Goal: Transaction & Acquisition: Subscribe to service/newsletter

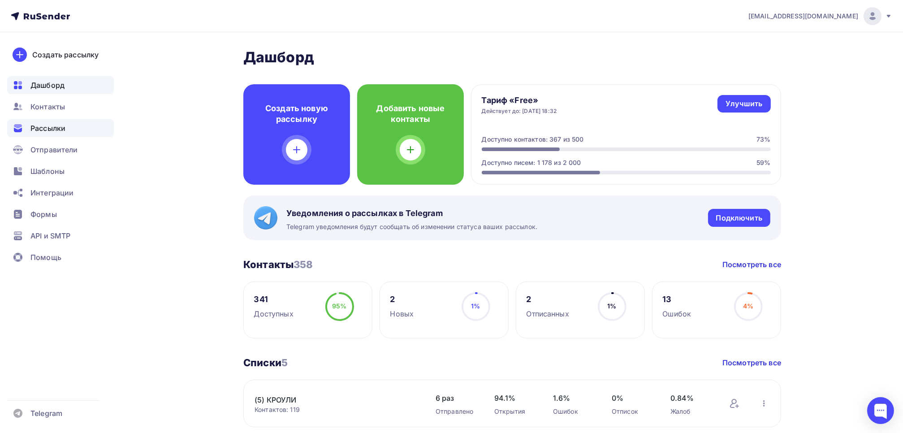
click at [29, 127] on div "Рассылки" at bounding box center [60, 128] width 107 height 18
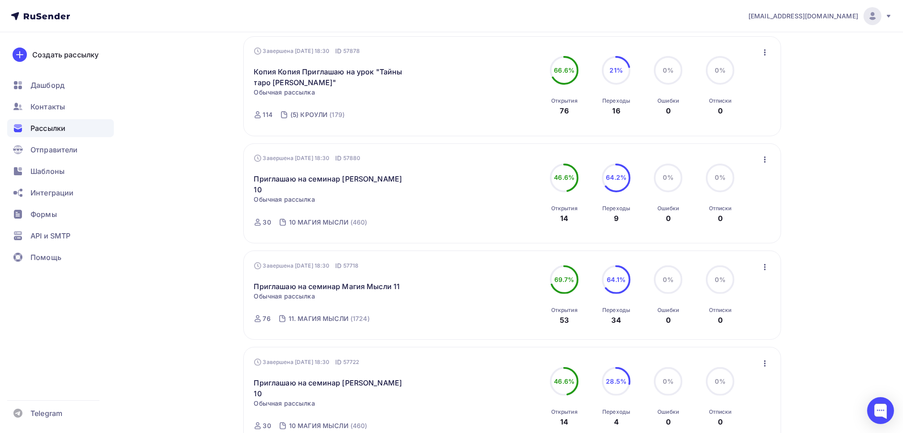
scroll to position [403, 0]
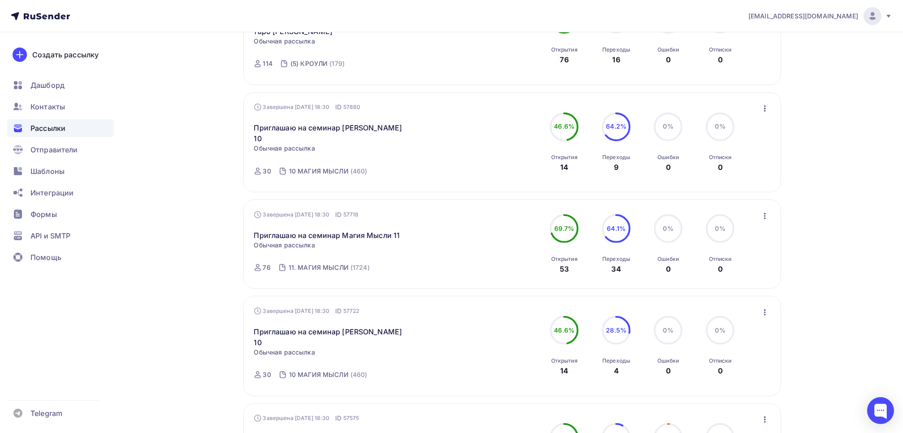
click at [768, 211] on icon "button" at bounding box center [764, 216] width 11 height 11
click at [743, 269] on div "Копировать в новую" at bounding box center [723, 274] width 92 height 11
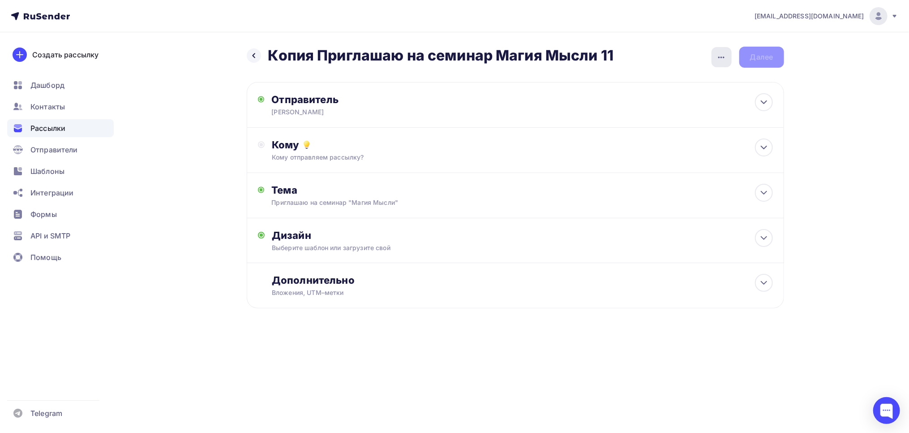
click at [720, 56] on icon "button" at bounding box center [721, 57] width 11 height 11
click at [687, 101] on div "Переименовать рассылку" at bounding box center [674, 102] width 111 height 11
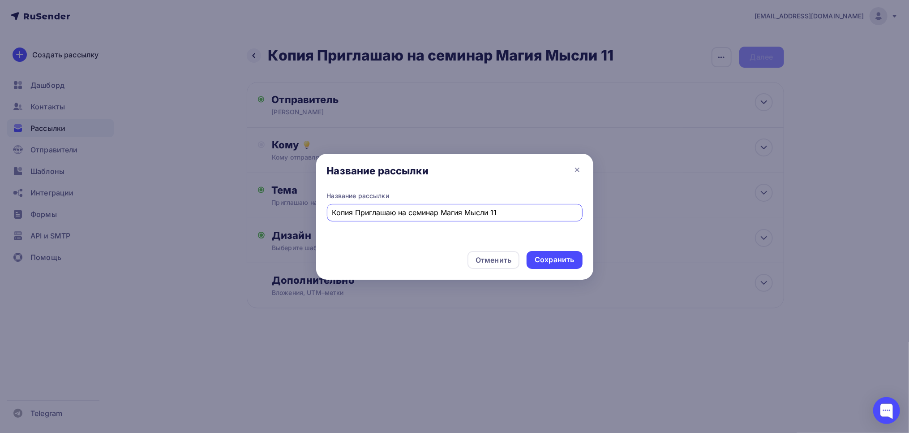
drag, startPoint x: 357, startPoint y: 211, endPoint x: 287, endPoint y: 219, distance: 69.9
click at [287, 219] on div "Название рассылки Название рассылки Копия Приглашаю на семинар Магия Мысли 11 О…" at bounding box center [454, 216] width 909 height 433
type input "Приглашаю на семинар Магия Мысли 11"
click at [554, 260] on div "Сохранить" at bounding box center [554, 259] width 39 height 10
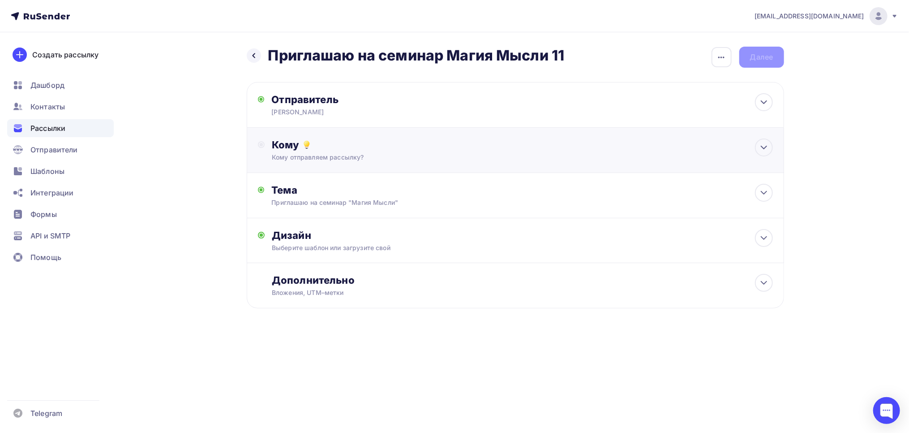
click at [280, 149] on div "Кому" at bounding box center [522, 144] width 501 height 13
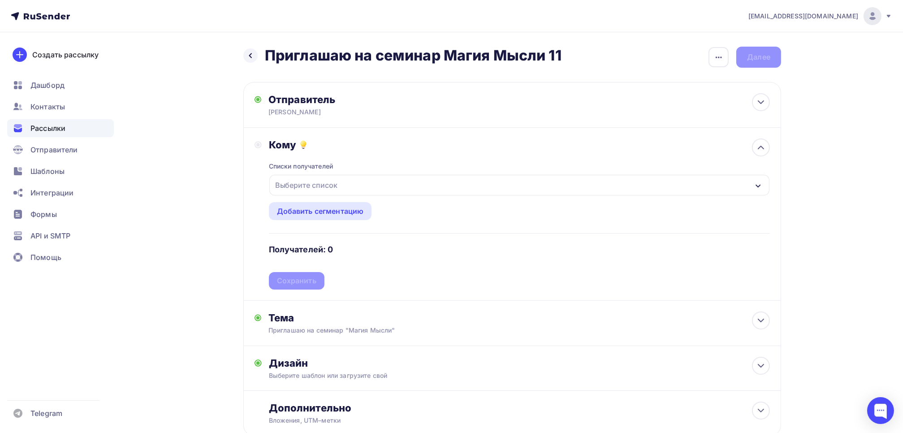
click at [308, 185] on div "Выберите список" at bounding box center [306, 185] width 70 height 16
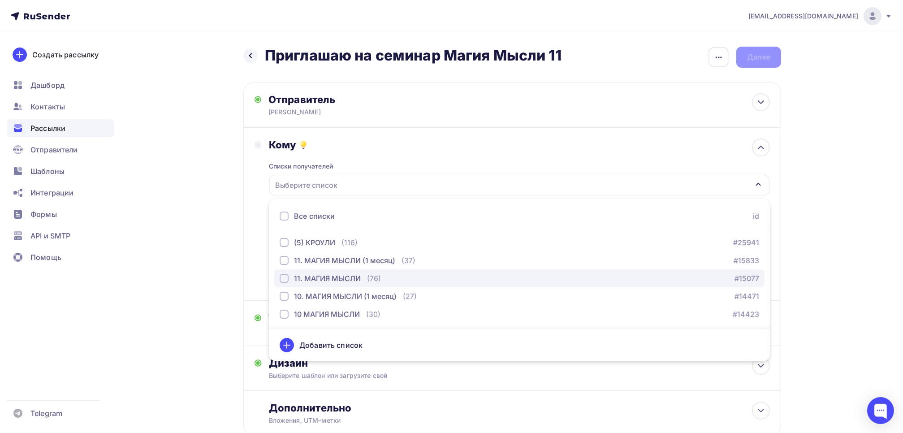
click at [283, 278] on div "button" at bounding box center [284, 278] width 9 height 9
click at [256, 244] on div "Кому Списки получателей 11. МАГИЯ МЫСЛИ Все списки id (5) КРОУЛИ (116) #25941 1…" at bounding box center [511, 213] width 515 height 151
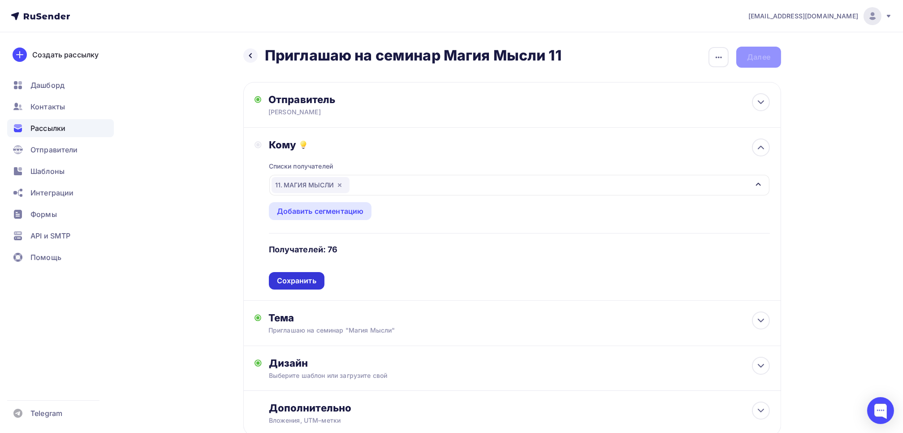
click at [301, 285] on div "Сохранить" at bounding box center [297, 280] width 56 height 17
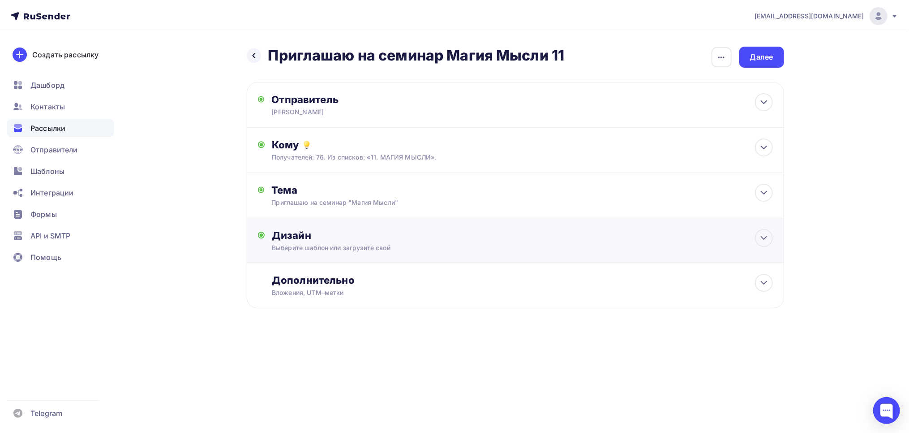
click at [294, 236] on div "Дизайн" at bounding box center [522, 235] width 501 height 13
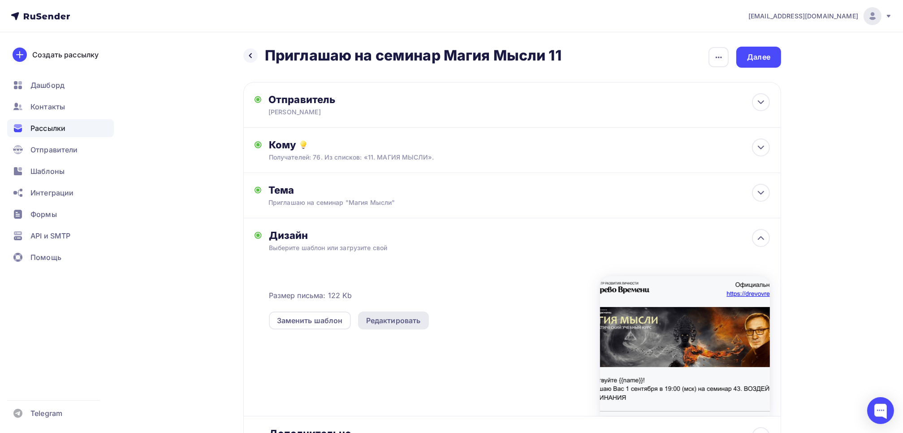
click at [391, 318] on div "Редактировать" at bounding box center [393, 320] width 55 height 11
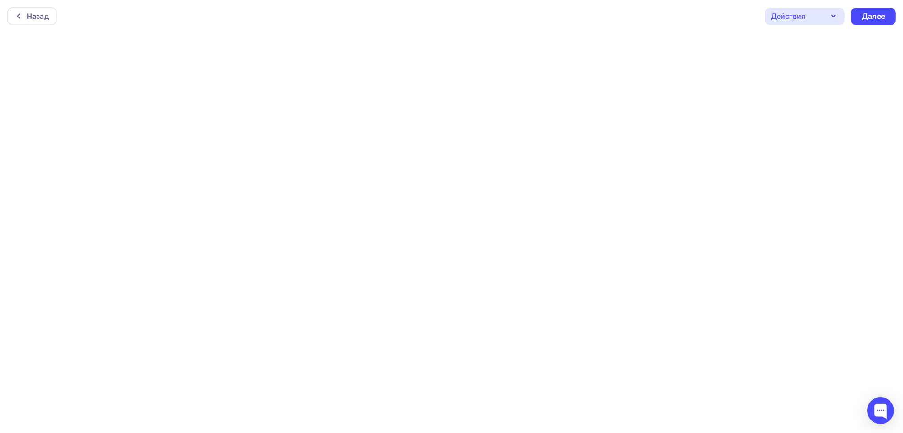
click at [826, 11] on div "Действия" at bounding box center [805, 16] width 80 height 17
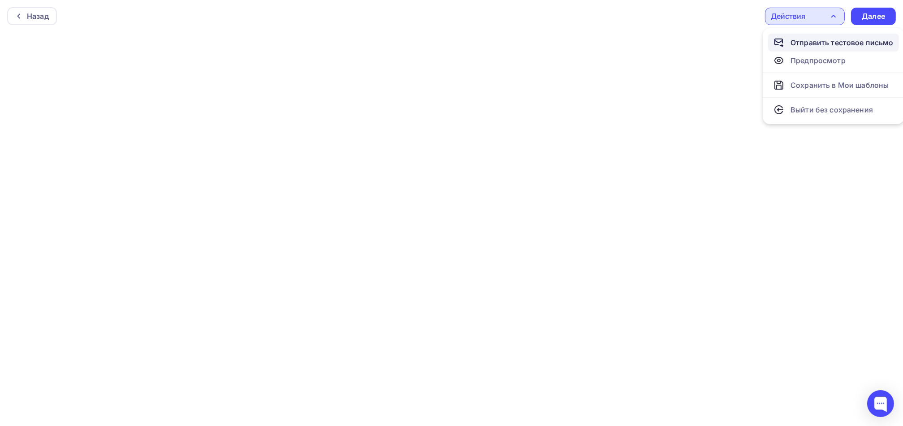
click at [814, 43] on div "Отправить тестовое письмо" at bounding box center [841, 42] width 103 height 11
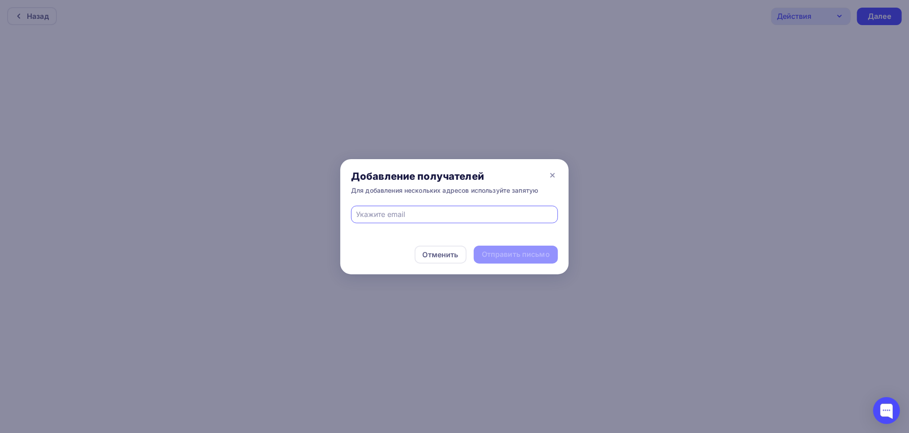
click at [471, 214] on input "text" at bounding box center [455, 214] width 197 height 11
type input "[EMAIL_ADDRESS][DOMAIN_NAME]"
click at [529, 255] on div "Отправить письмо" at bounding box center [516, 254] width 68 height 10
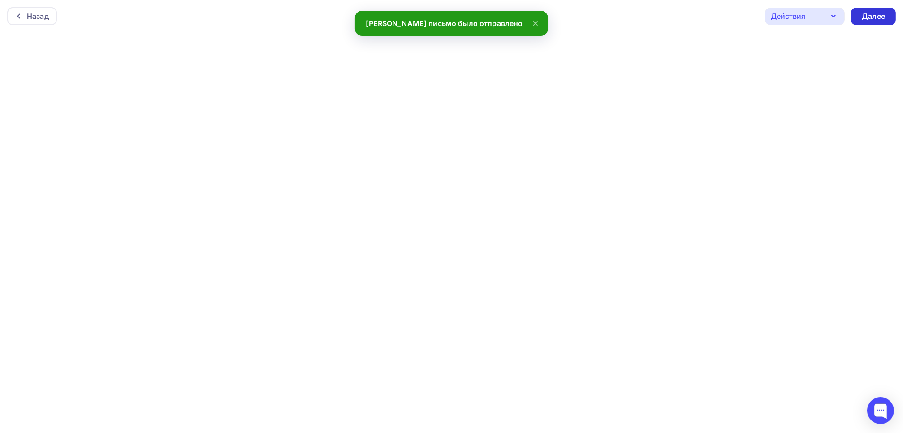
click at [874, 17] on div "Далее" at bounding box center [872, 16] width 23 height 10
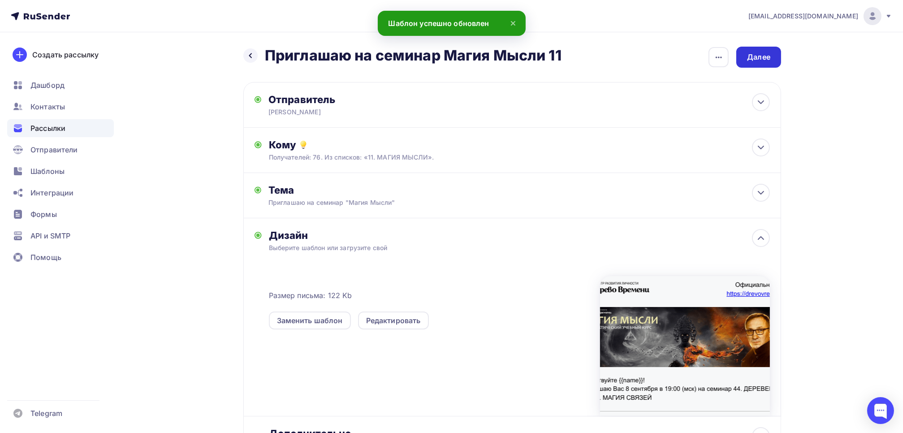
click at [755, 62] on div "Далее" at bounding box center [758, 57] width 45 height 21
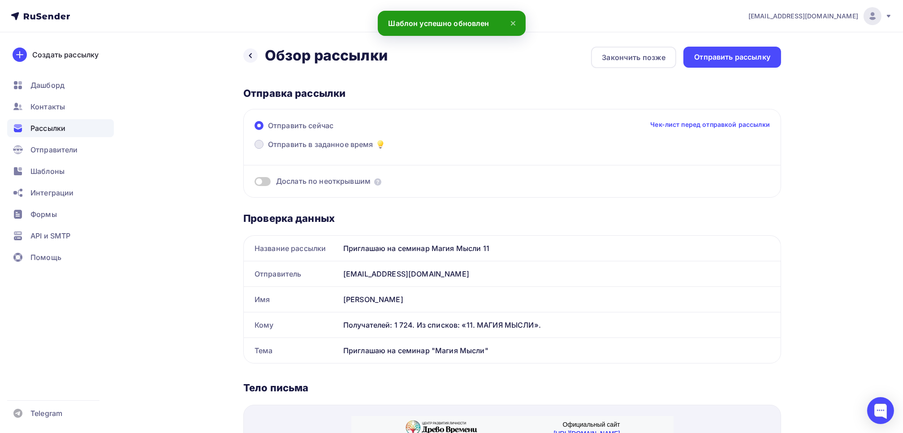
click at [261, 144] on span at bounding box center [258, 144] width 9 height 9
click at [268, 150] on input "Отправить в заданное время" at bounding box center [268, 150] width 0 height 0
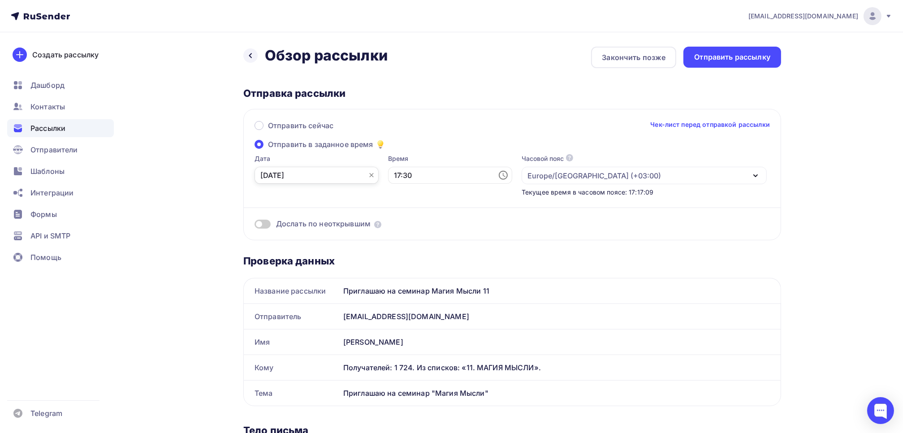
click at [308, 178] on input "[DATE]" at bounding box center [316, 175] width 124 height 17
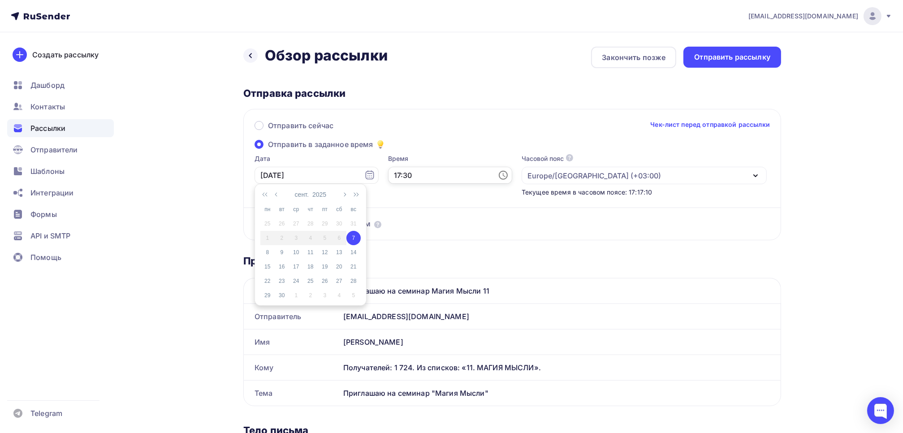
click at [411, 173] on input "17:30" at bounding box center [450, 175] width 124 height 17
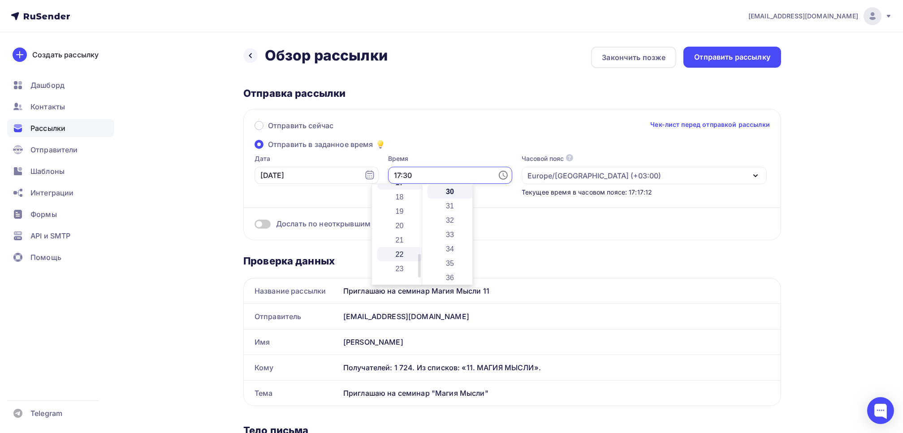
scroll to position [195, 0]
click at [398, 253] on li "18" at bounding box center [400, 254] width 46 height 14
type input "18:30"
click at [742, 60] on div "Отправить рассылку" at bounding box center [732, 57] width 76 height 10
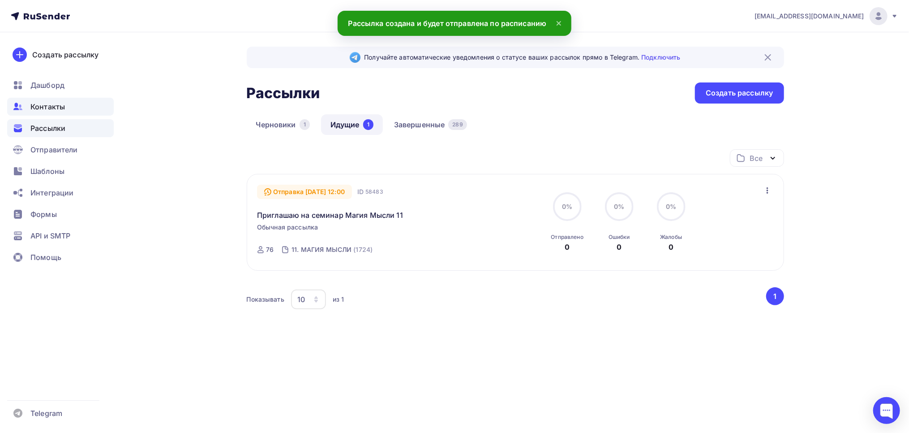
click at [43, 111] on span "Контакты" at bounding box center [47, 106] width 34 height 11
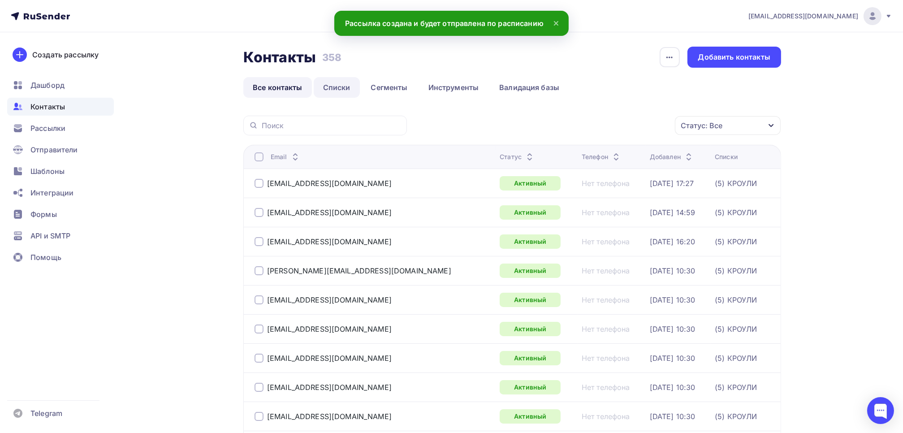
click at [331, 84] on link "Списки" at bounding box center [337, 87] width 46 height 21
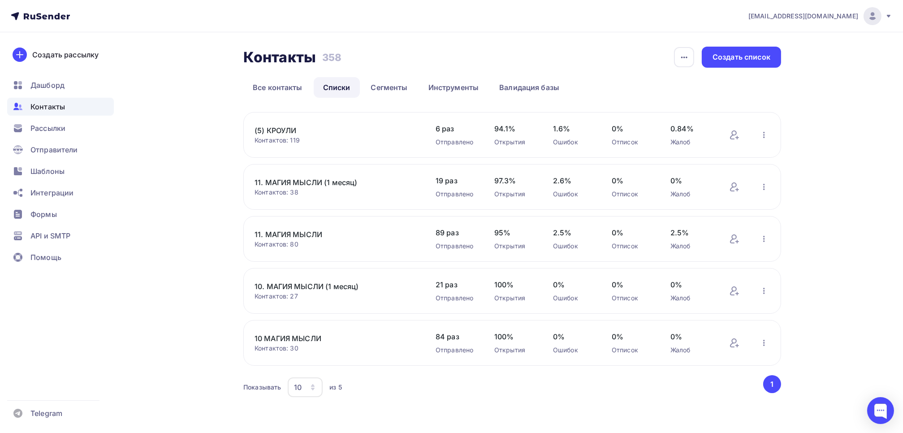
click at [299, 229] on link "11. МАГИЯ МЫСЛИ" at bounding box center [330, 234] width 152 height 11
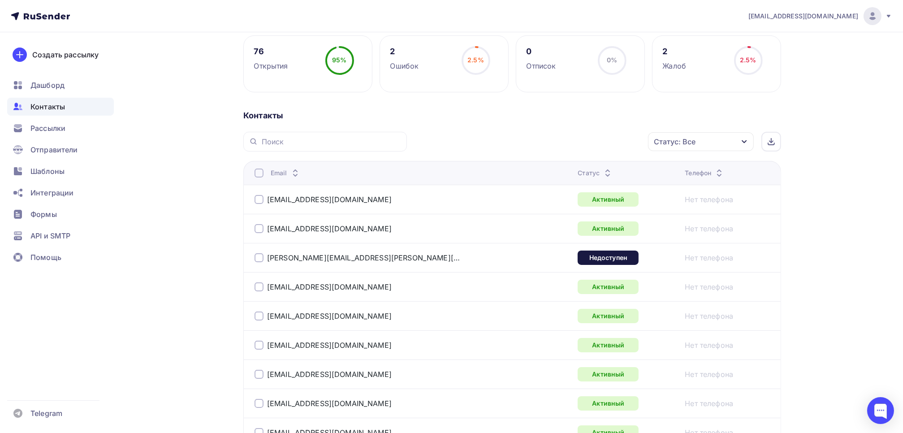
scroll to position [224, 0]
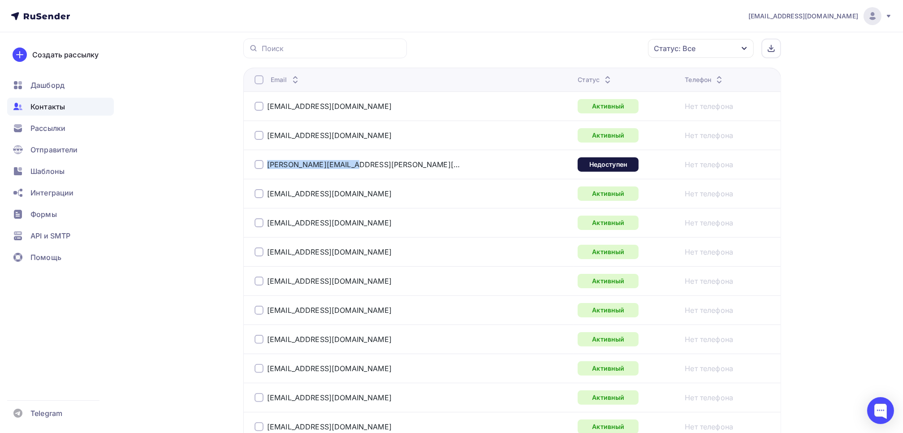
drag, startPoint x: 356, startPoint y: 166, endPoint x: 254, endPoint y: 164, distance: 102.1
click at [254, 164] on td "[PERSON_NAME][EMAIL_ADDRESS][PERSON_NAME][DOMAIN_NAME]" at bounding box center [408, 164] width 331 height 29
copy div "[PERSON_NAME][EMAIL_ADDRESS][PERSON_NAME][DOMAIN_NAME]"
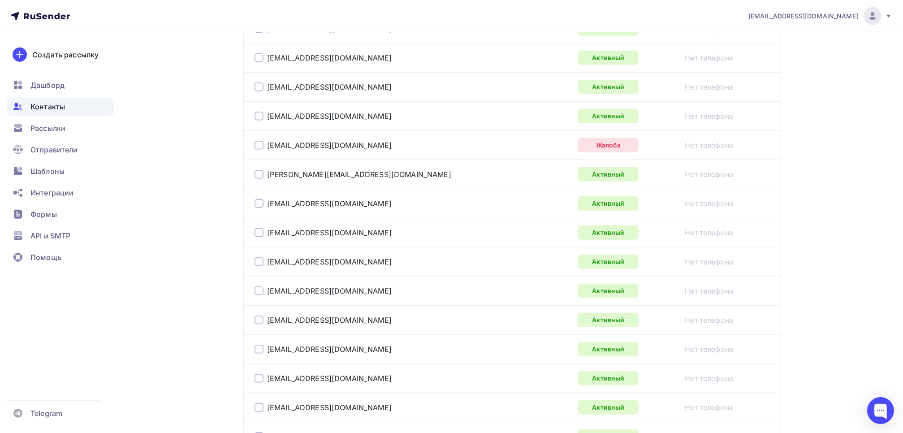
scroll to position [896, 0]
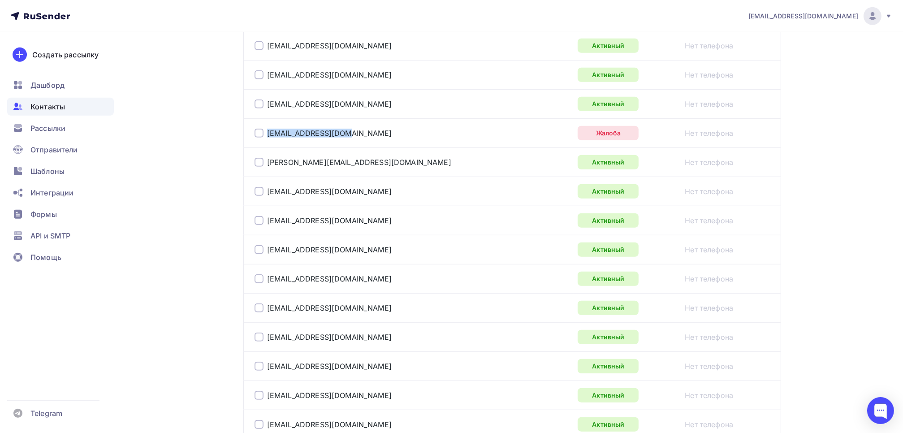
drag, startPoint x: 344, startPoint y: 131, endPoint x: 263, endPoint y: 134, distance: 81.1
click at [263, 134] on div "[EMAIL_ADDRESS][DOMAIN_NAME]" at bounding box center [366, 133] width 224 height 14
copy div "[EMAIL_ADDRESS][DOMAIN_NAME]"
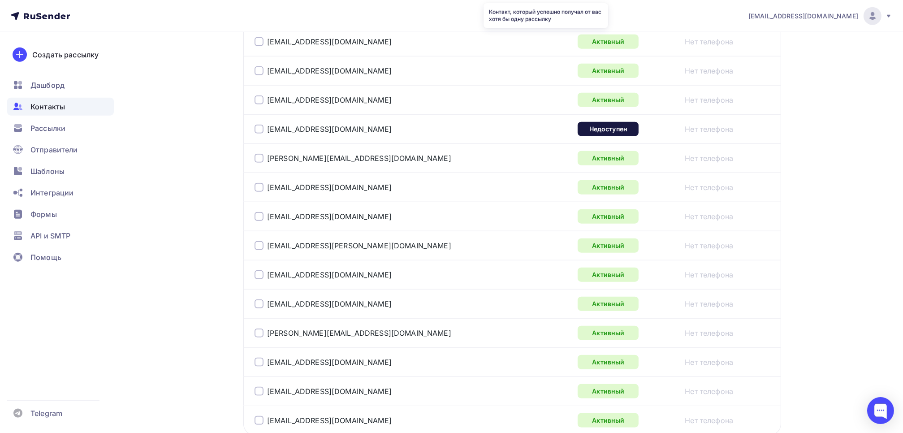
scroll to position [1344, 0]
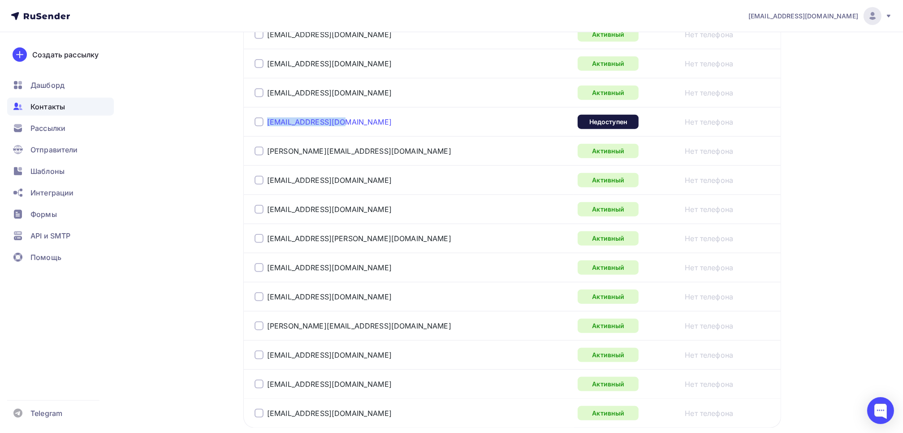
drag, startPoint x: 358, startPoint y: 123, endPoint x: 267, endPoint y: 122, distance: 91.4
click at [267, 122] on div "[EMAIL_ADDRESS][DOMAIN_NAME]" at bounding box center [366, 122] width 224 height 14
copy link "[EMAIL_ADDRESS][DOMAIN_NAME]"
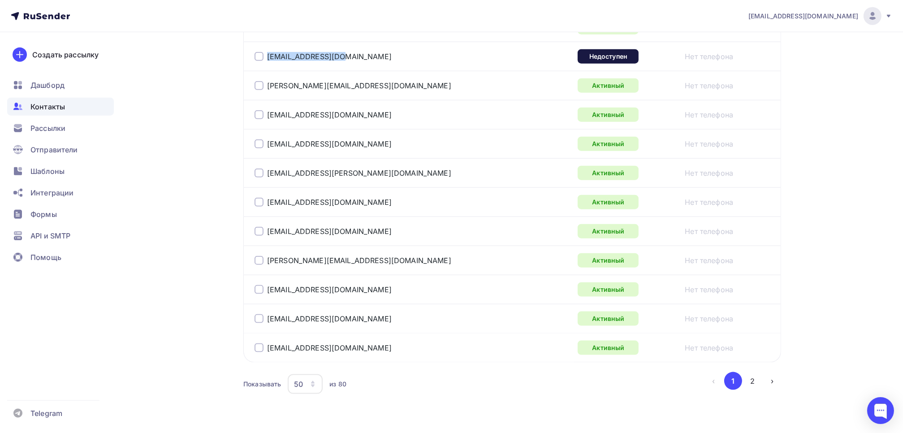
scroll to position [1425, 0]
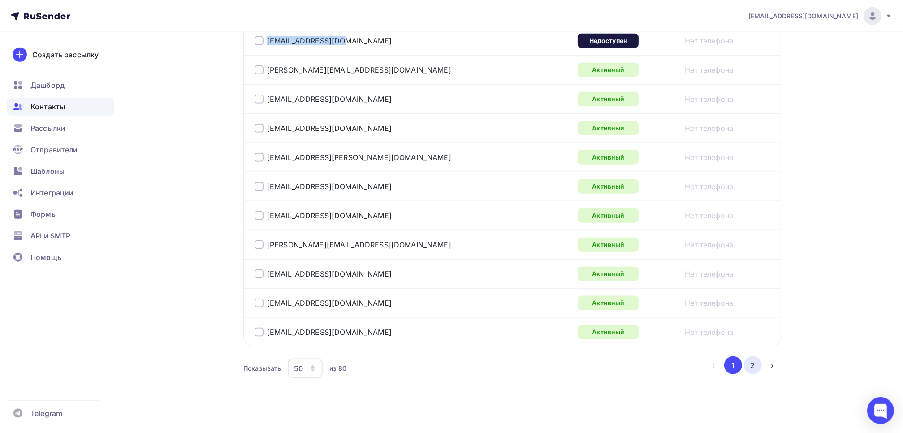
click at [752, 359] on button "2" at bounding box center [753, 365] width 18 height 18
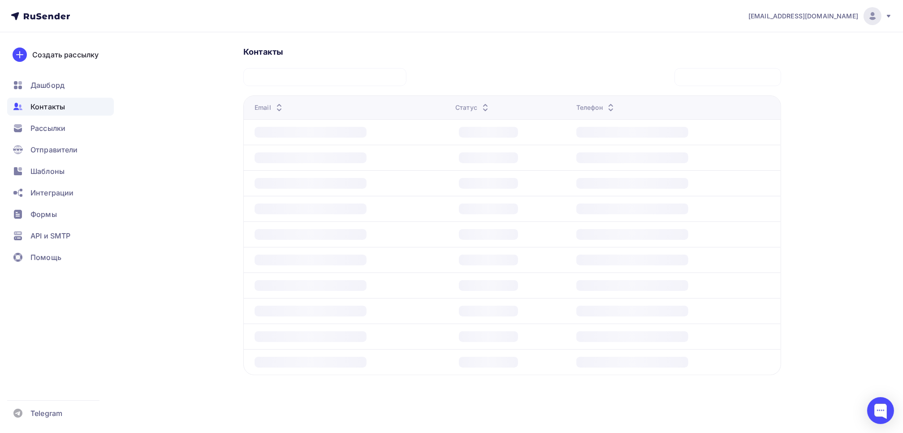
scroll to position [193, 0]
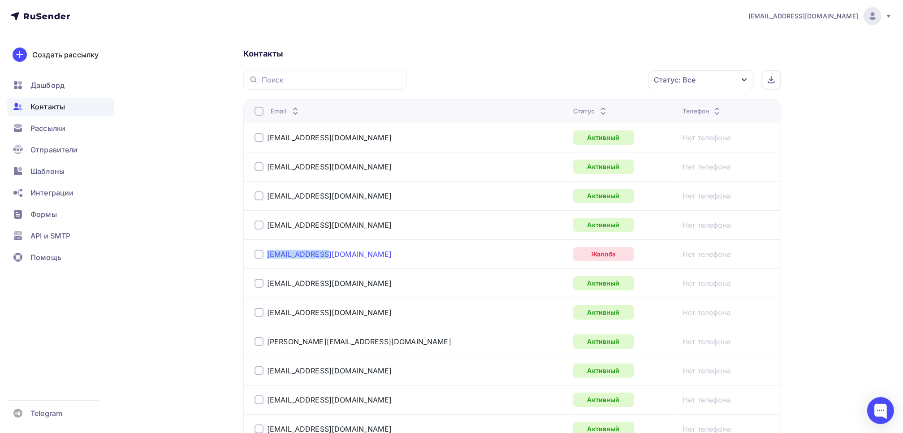
drag, startPoint x: 344, startPoint y: 260, endPoint x: 269, endPoint y: 256, distance: 74.9
click at [269, 256] on td "[EMAIL_ADDRESS][DOMAIN_NAME]" at bounding box center [406, 253] width 326 height 29
copy link "[EMAIL_ADDRESS][DOMAIN_NAME]"
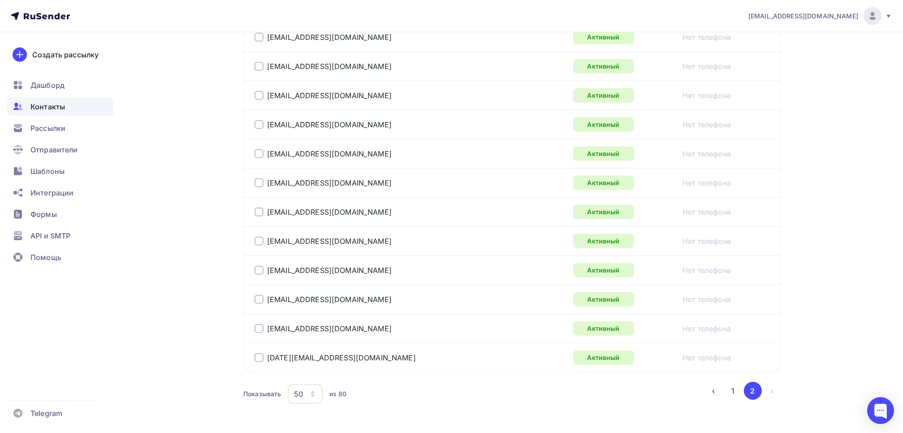
scroll to position [844, 0]
